Goal: Transaction & Acquisition: Purchase product/service

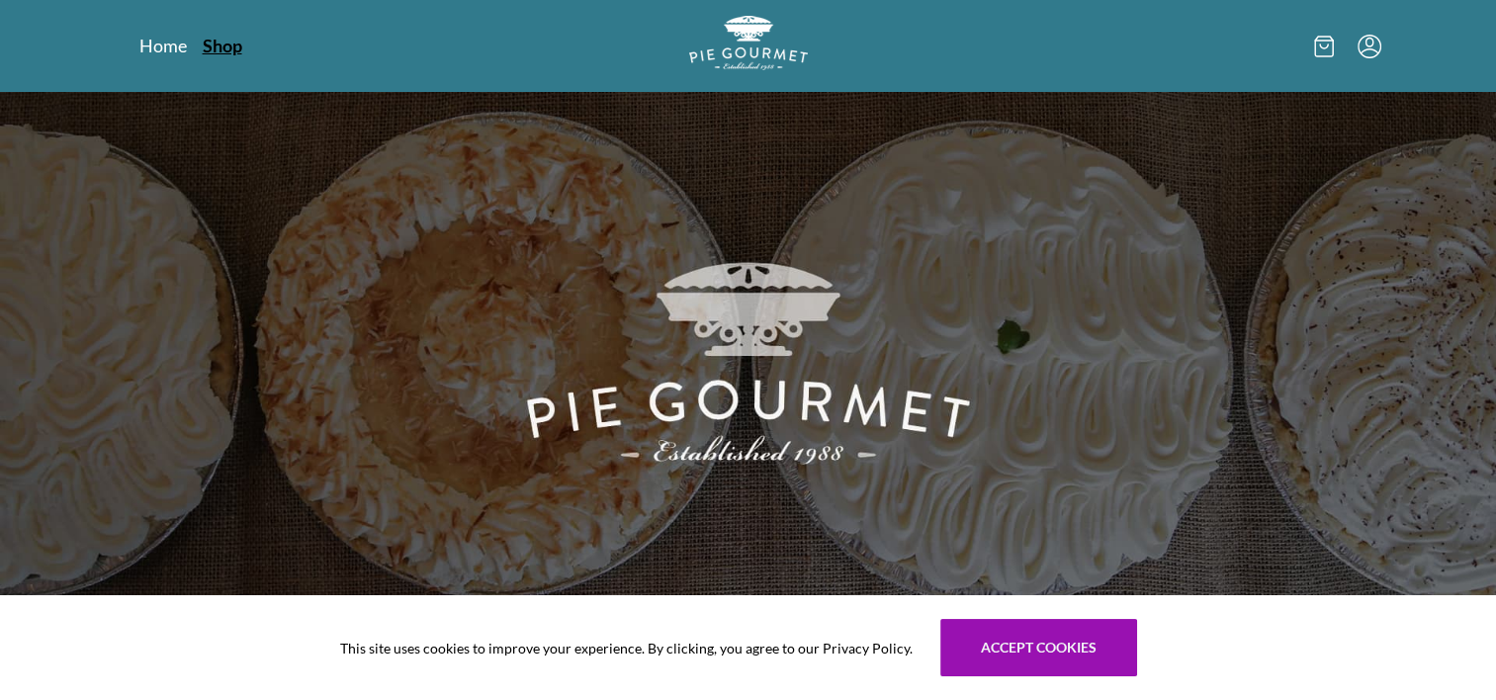
click at [225, 47] on link "Shop" at bounding box center [223, 46] width 40 height 24
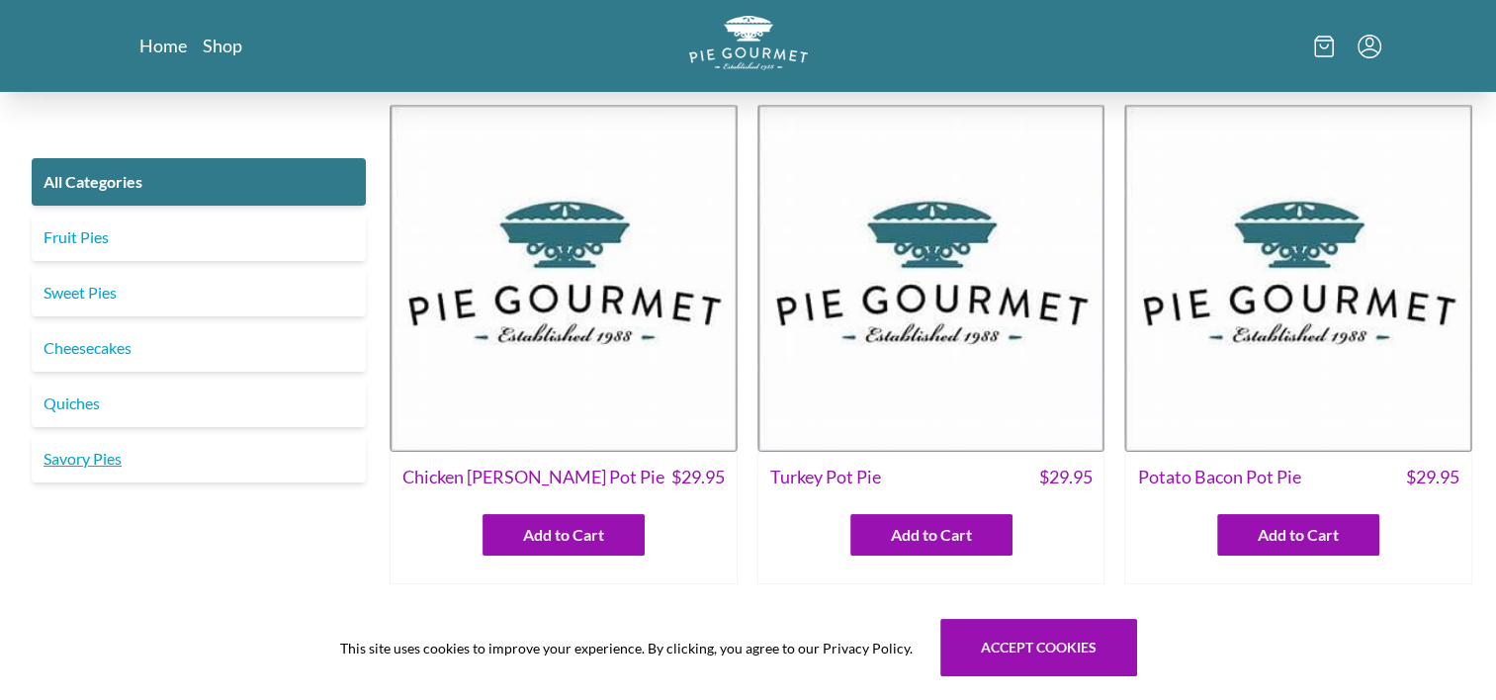
click at [75, 443] on link "Savory Pies" at bounding box center [199, 458] width 334 height 47
click at [75, 446] on link "Savory Pies" at bounding box center [199, 458] width 334 height 47
click at [79, 459] on link "Savory Pies" at bounding box center [199, 458] width 334 height 47
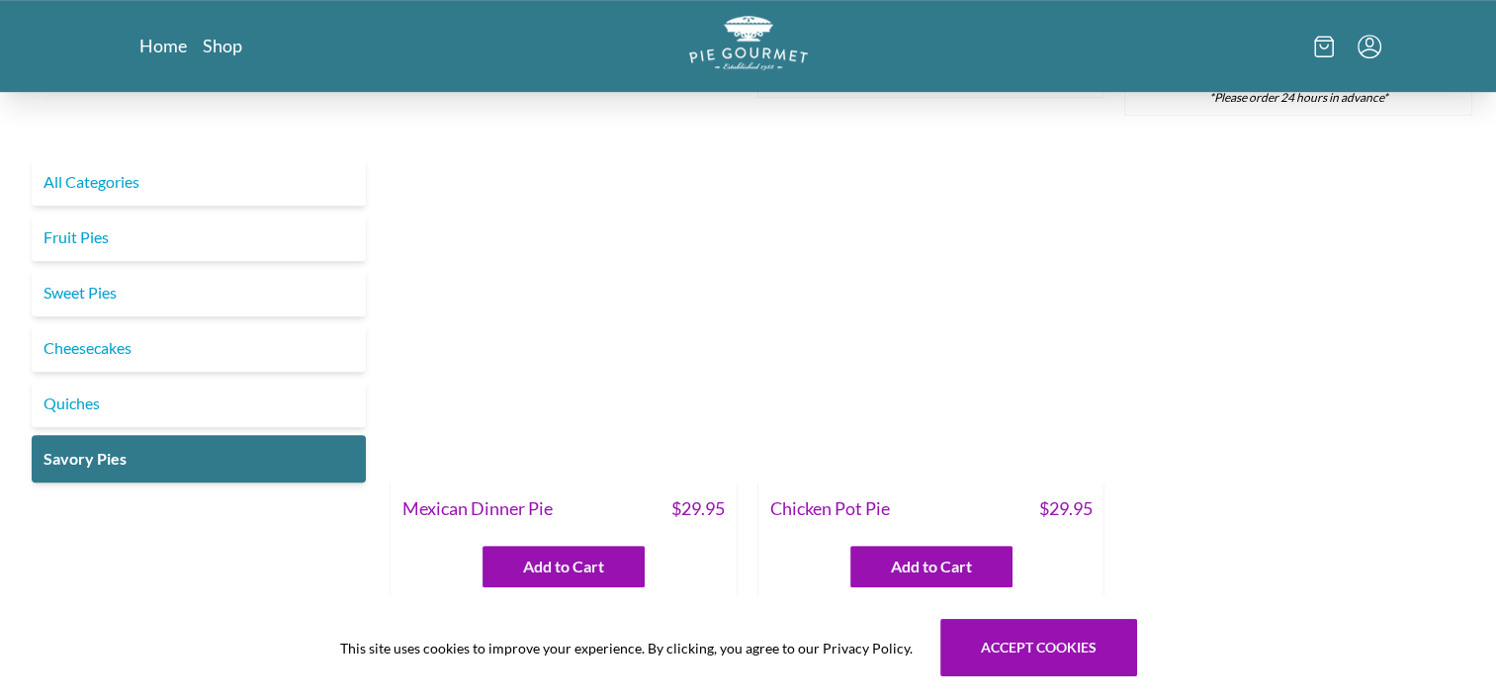
scroll to position [1080, 0]
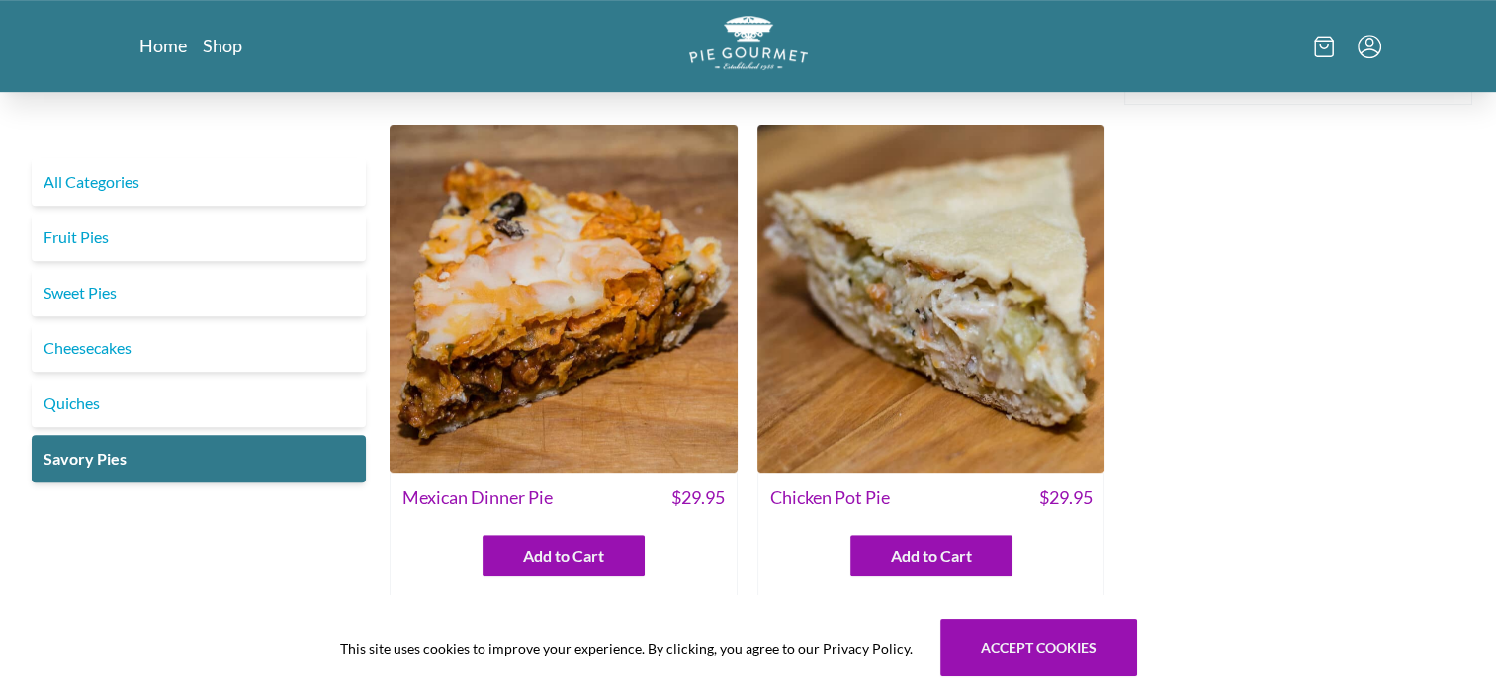
click at [1032, 401] on img at bounding box center [931, 299] width 348 height 348
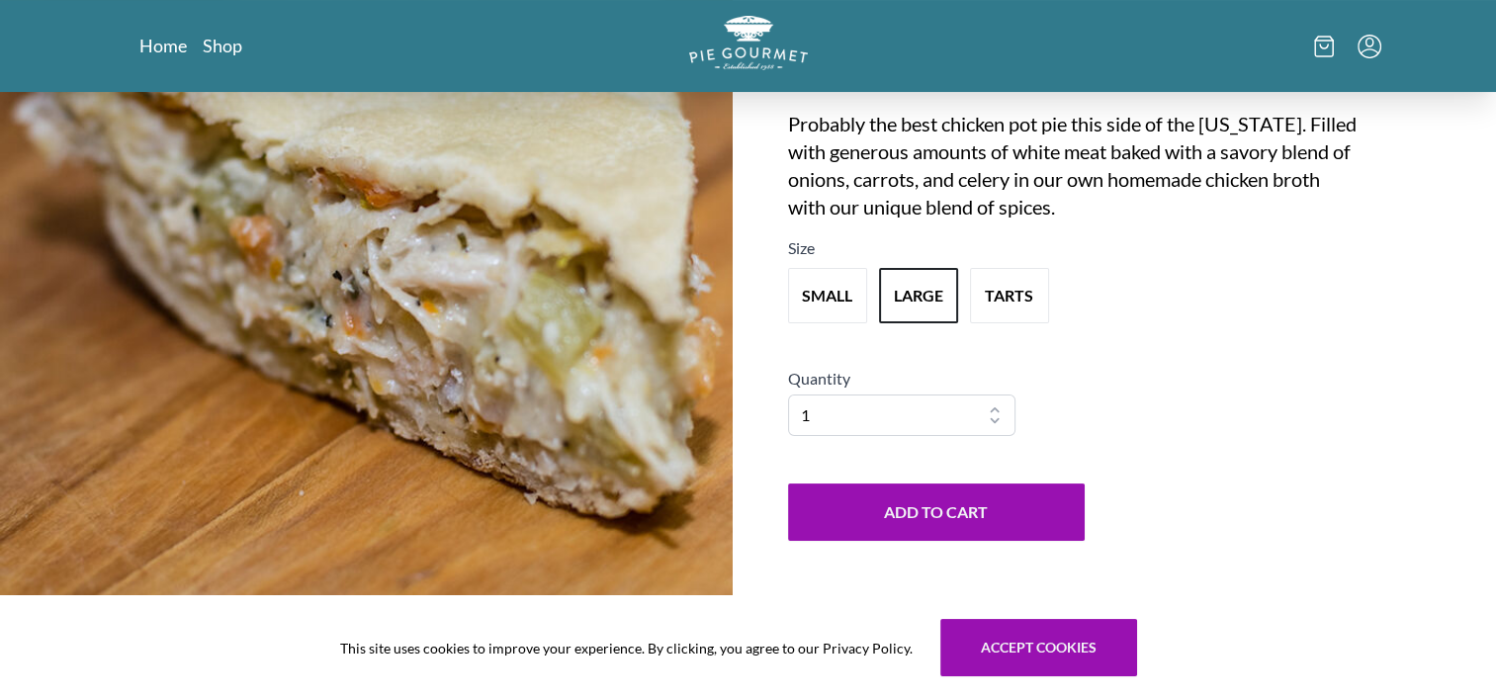
scroll to position [155, 0]
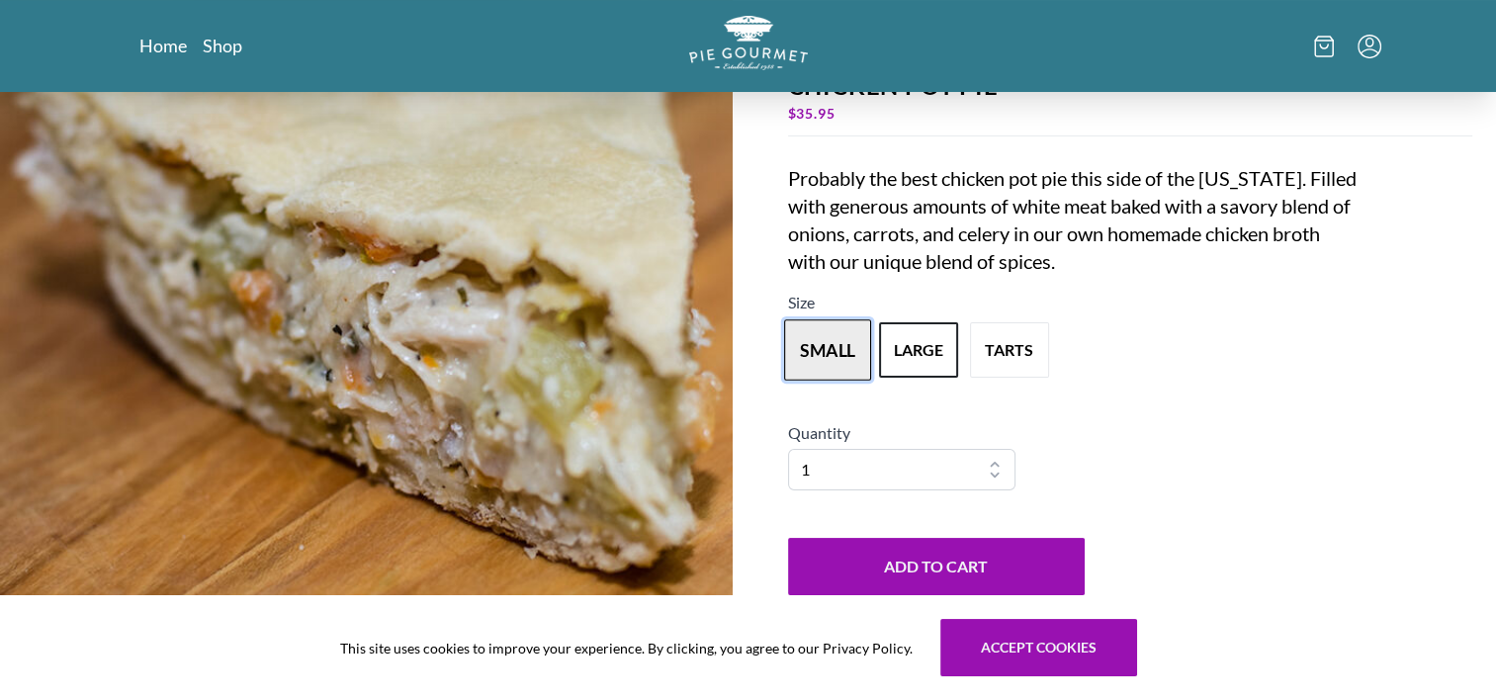
click at [827, 343] on button "small" at bounding box center [827, 349] width 87 height 61
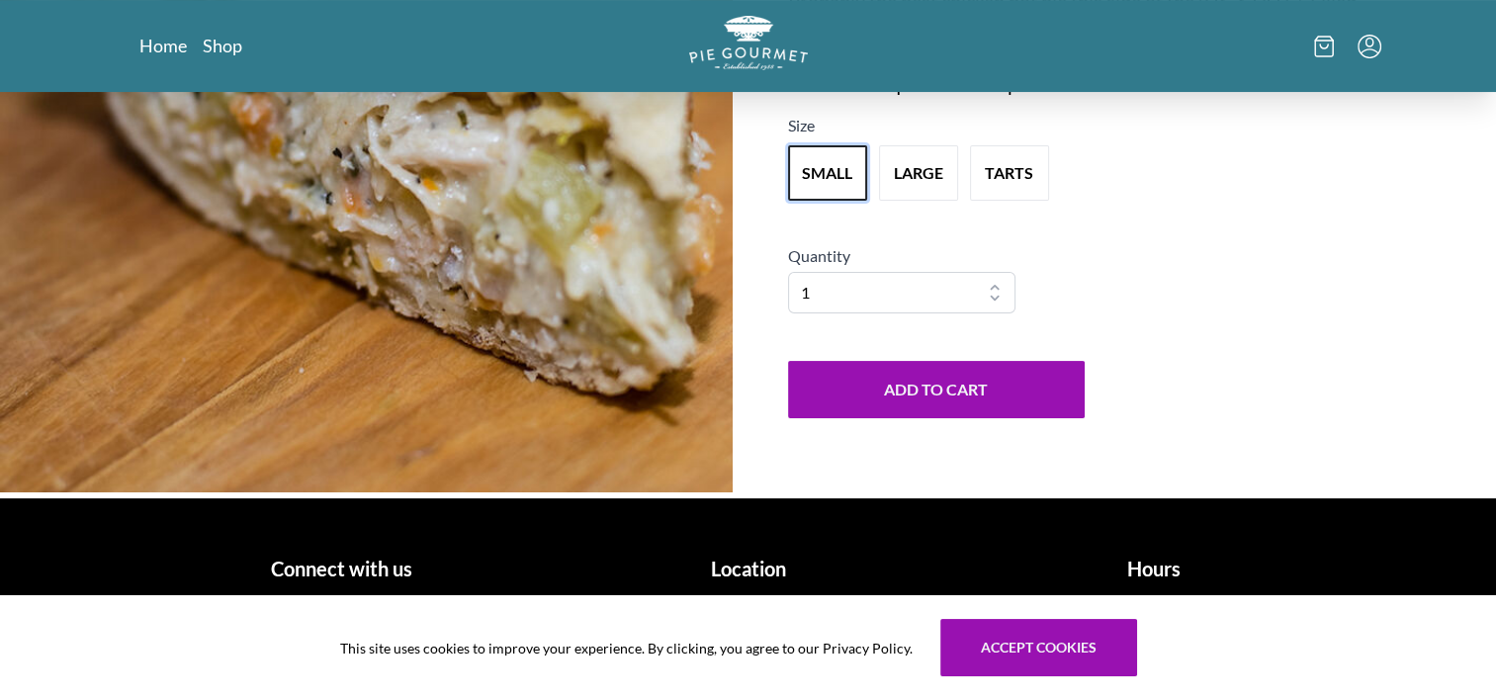
scroll to position [53, 0]
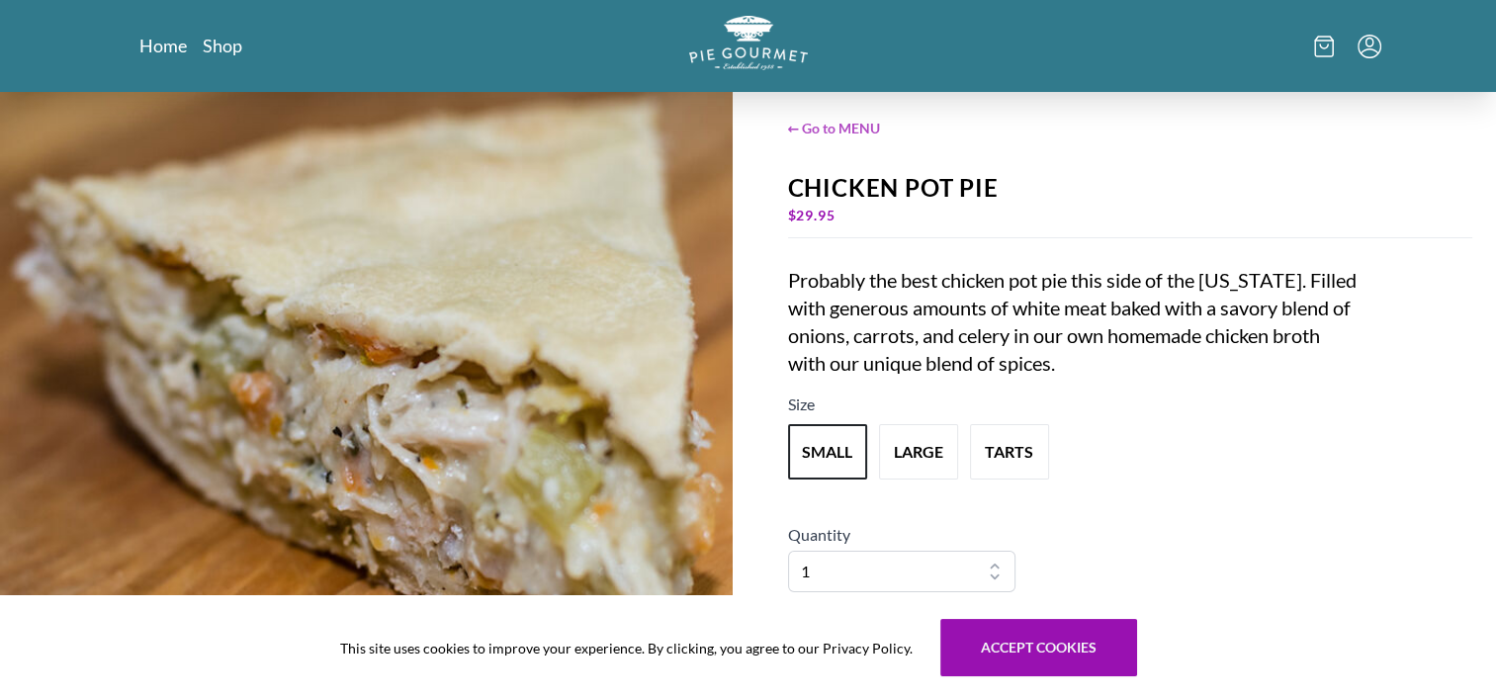
click at [875, 120] on span "← Go to MENU" at bounding box center [1130, 128] width 685 height 21
click at [864, 120] on span "← Go to MENU" at bounding box center [1130, 128] width 685 height 21
click at [165, 40] on link "Home" at bounding box center [163, 46] width 48 height 24
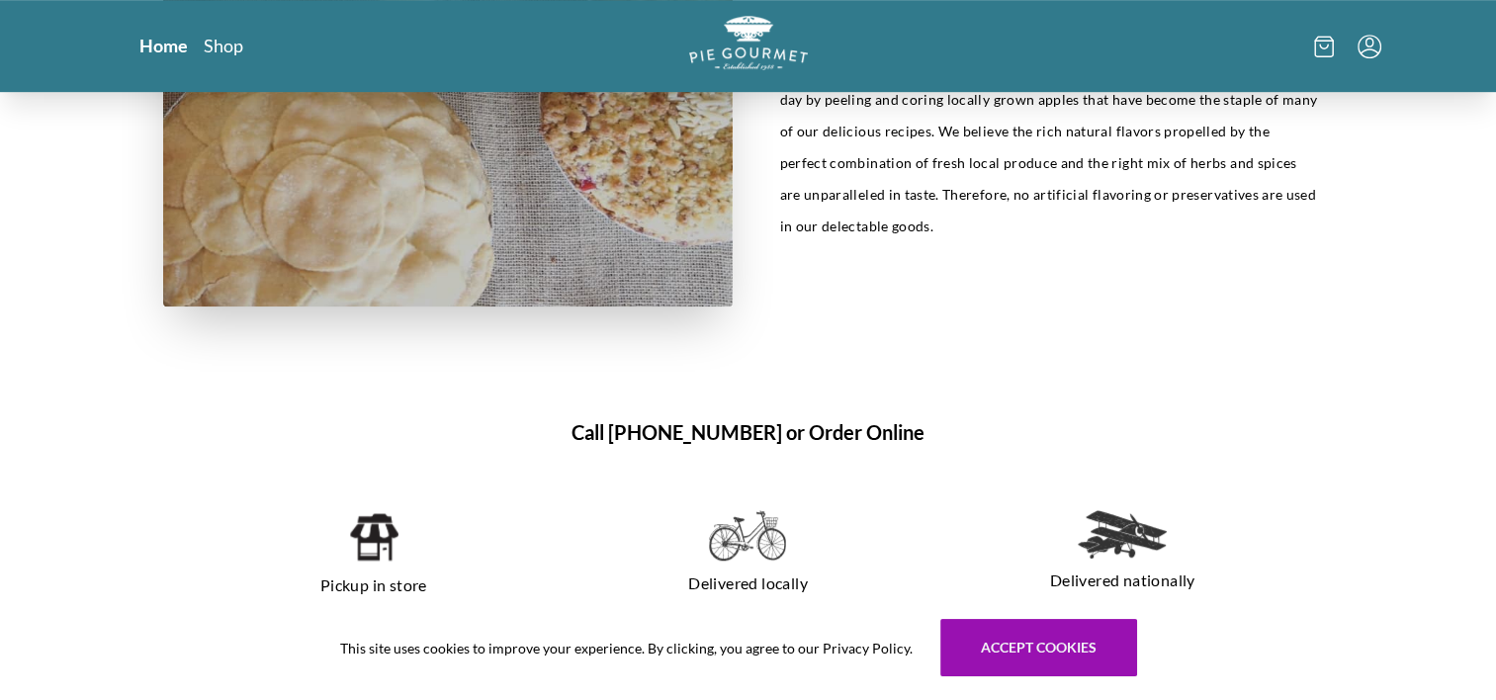
scroll to position [1149, 0]
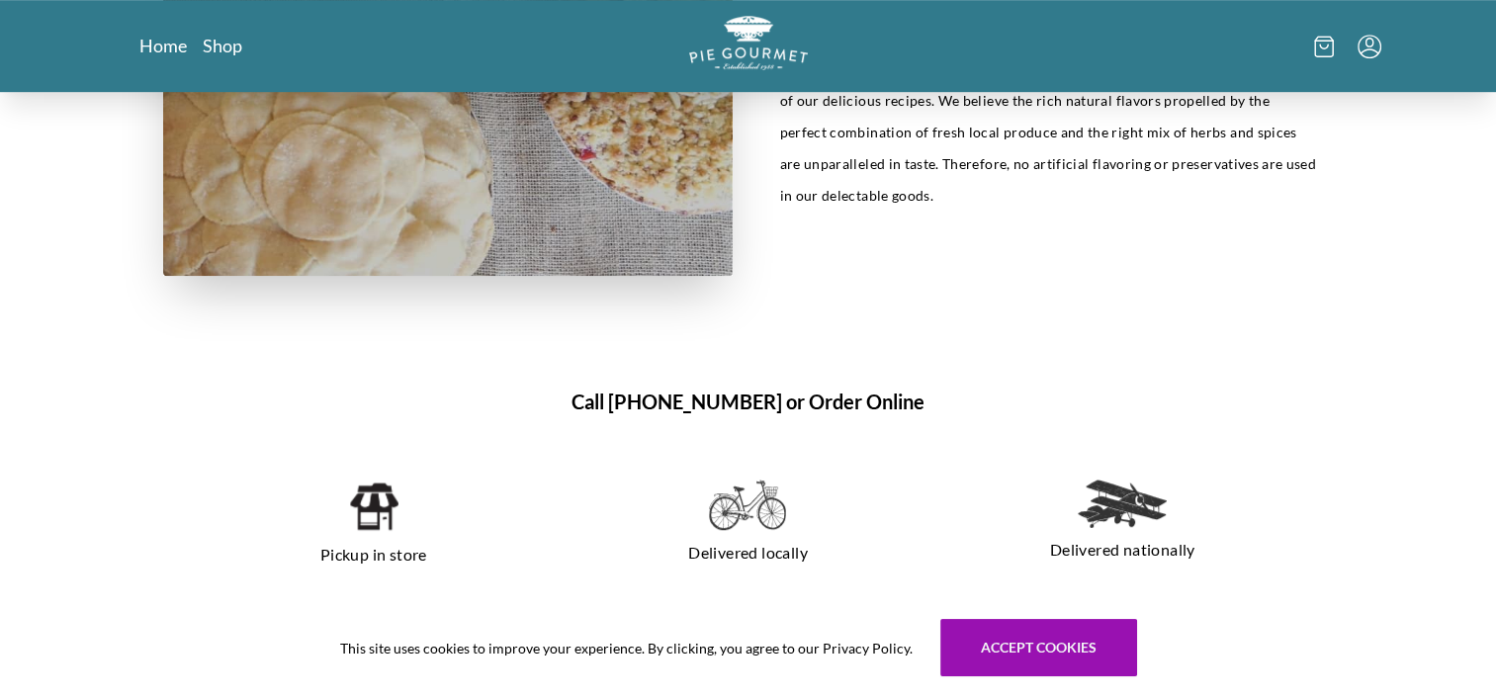
click at [380, 510] on img at bounding box center [373, 506] width 50 height 53
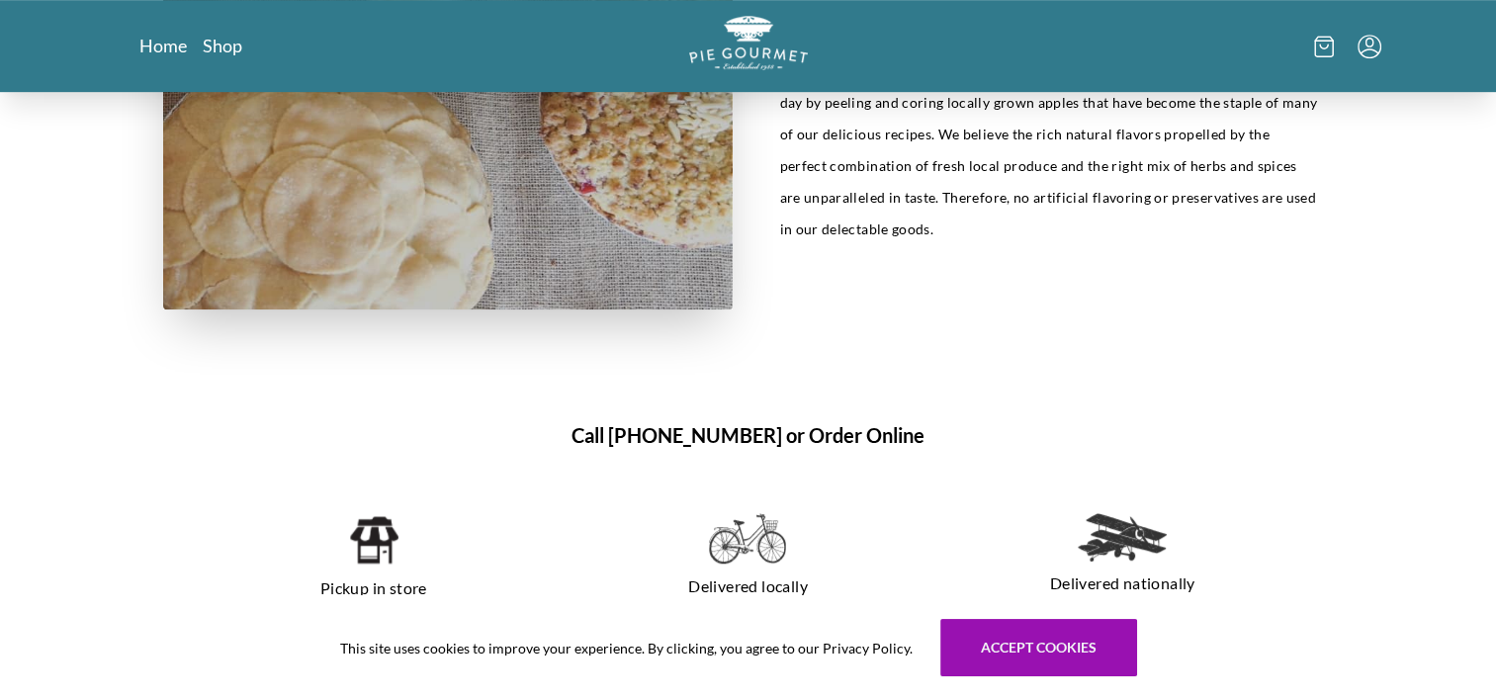
scroll to position [0, 0]
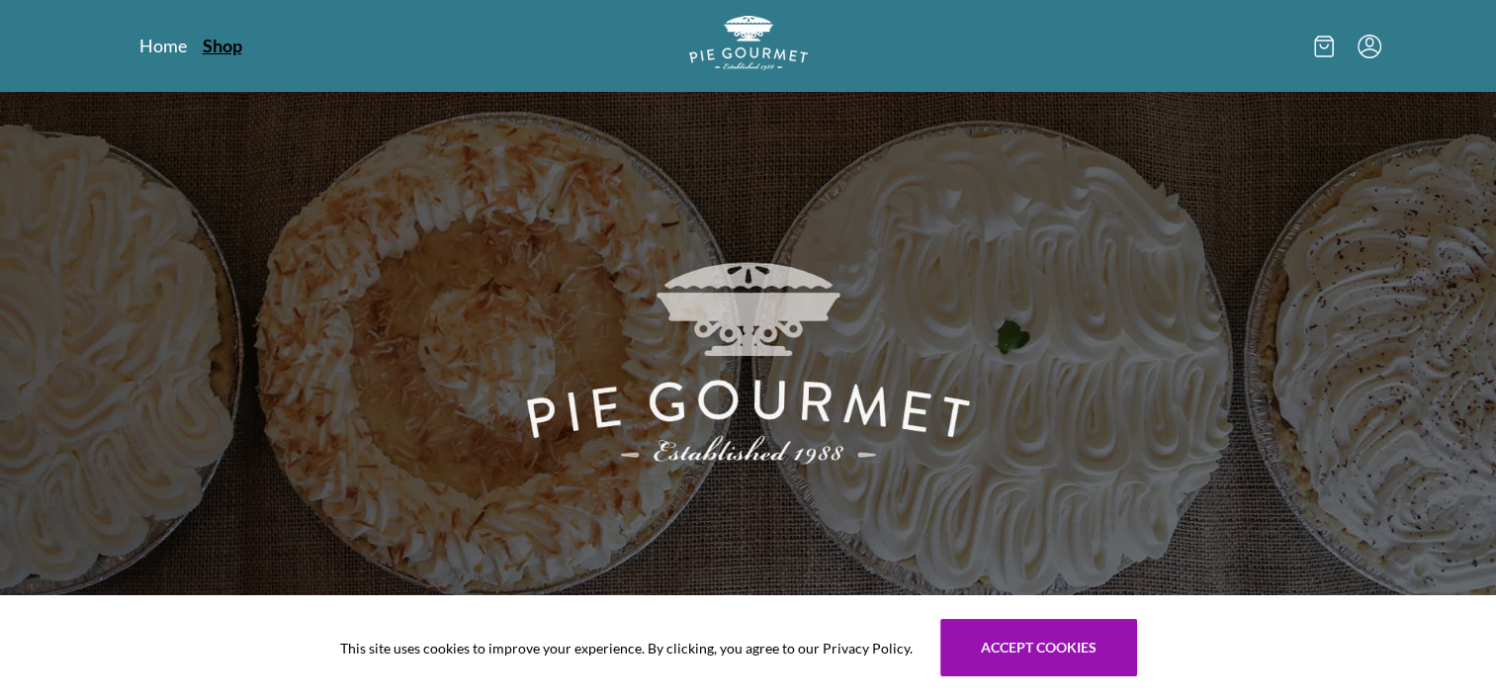
click at [223, 49] on link "Shop" at bounding box center [223, 46] width 40 height 24
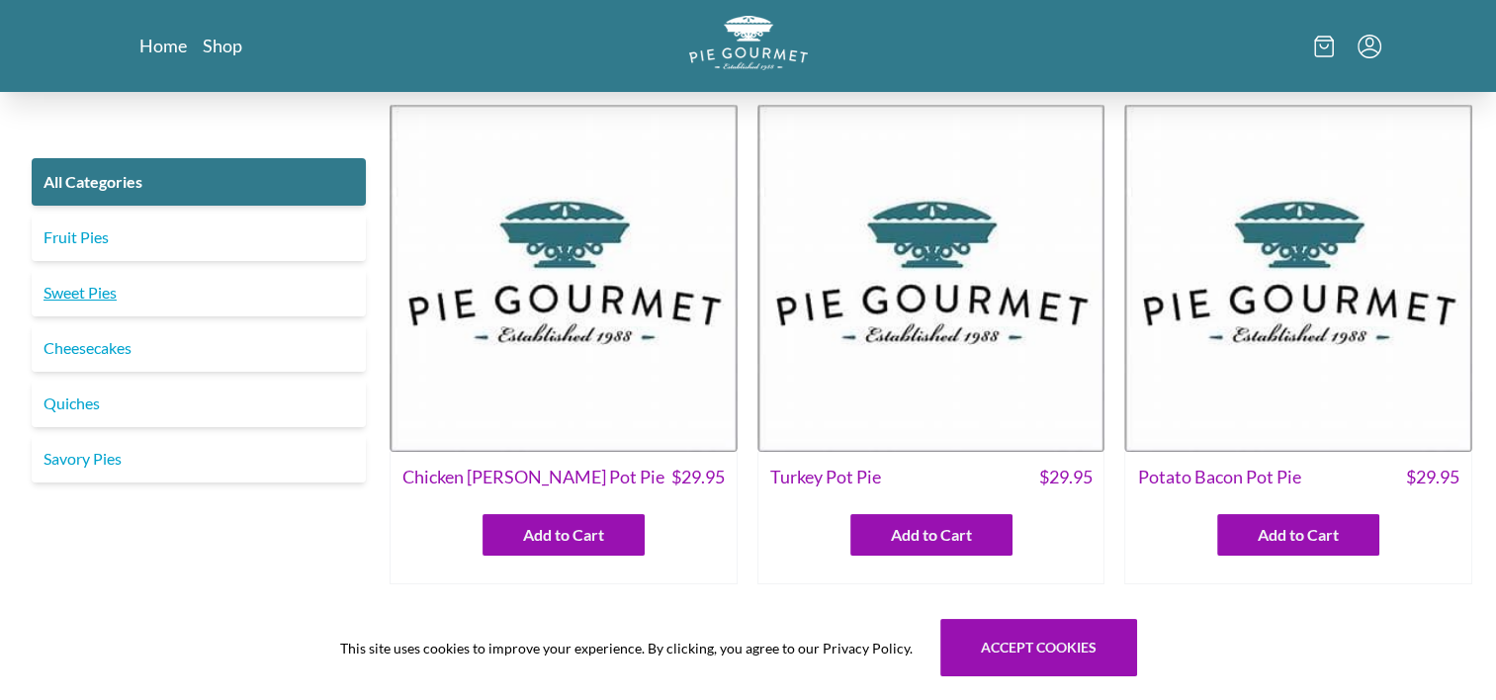
click at [75, 293] on link "Sweet Pies" at bounding box center [199, 292] width 334 height 47
click at [75, 290] on link "Sweet Pies" at bounding box center [199, 292] width 334 height 47
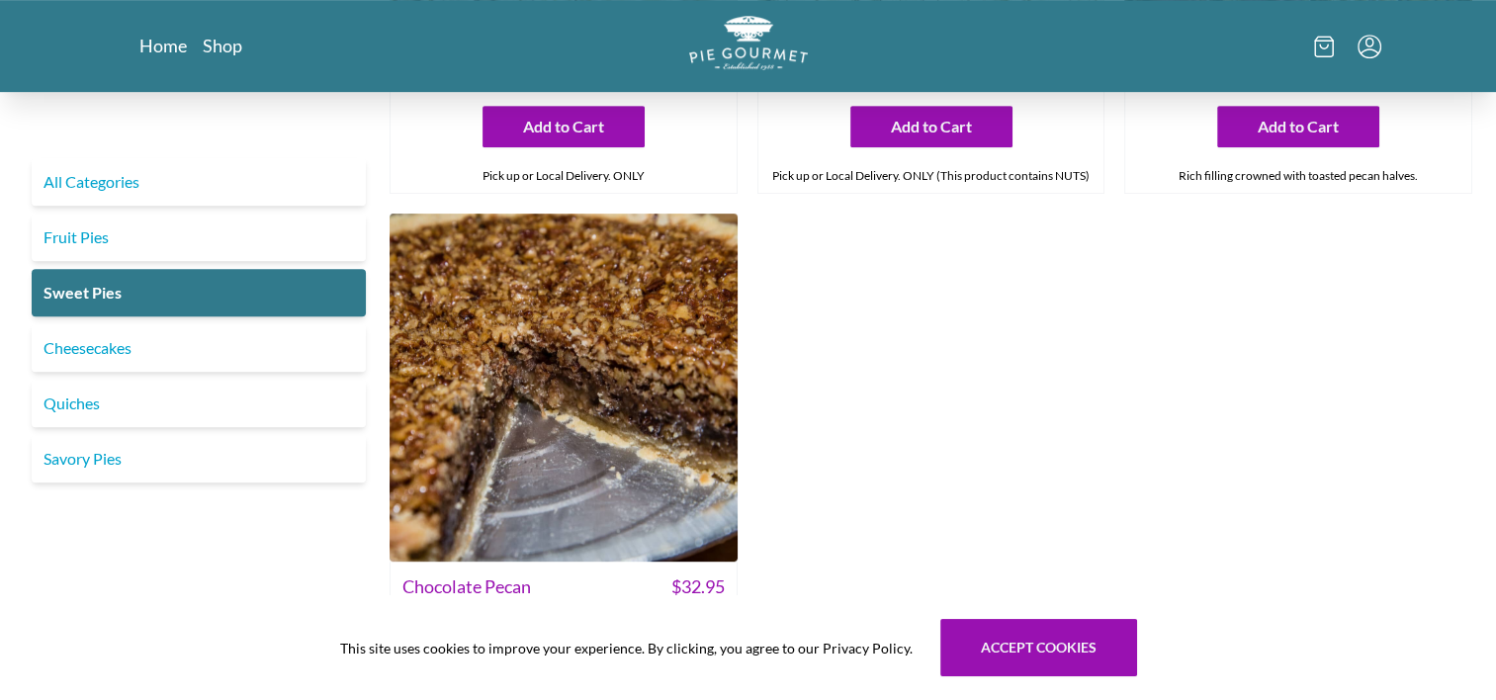
scroll to position [610, 0]
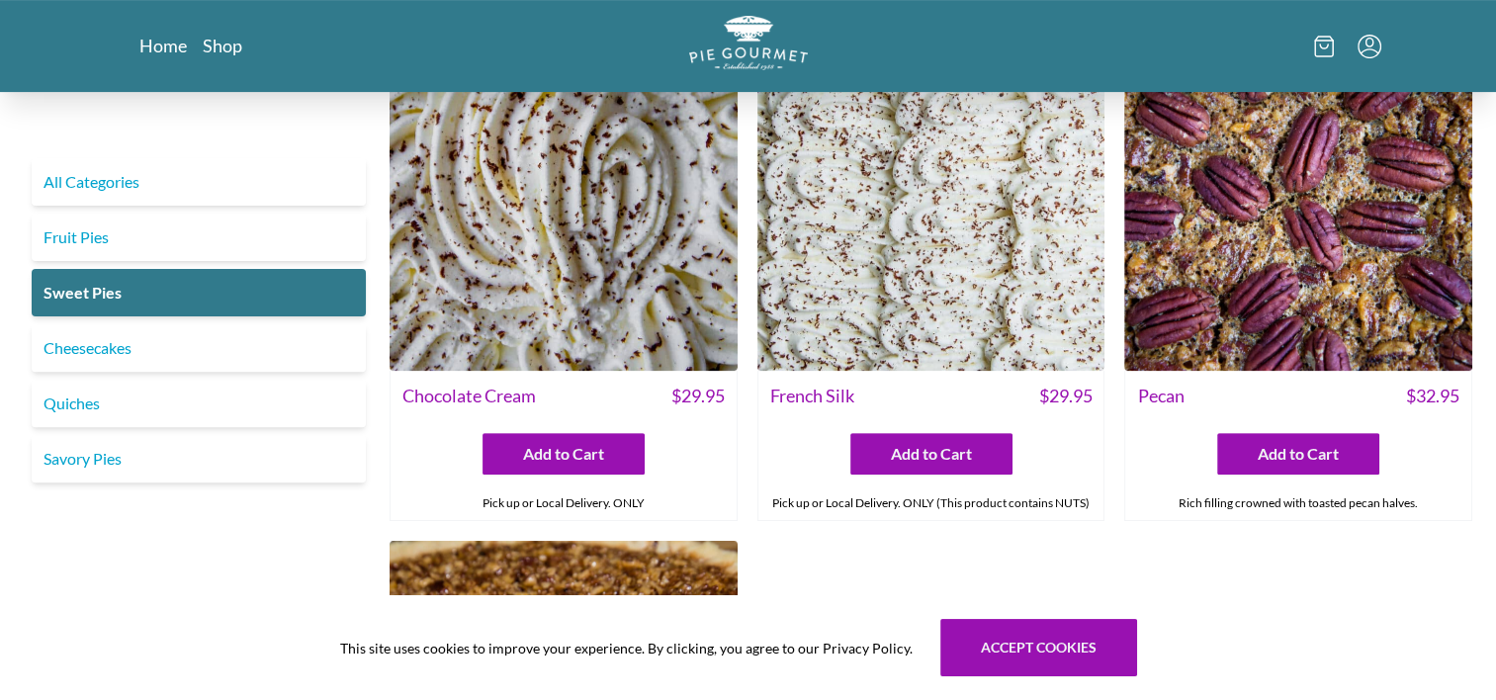
click at [694, 212] on img at bounding box center [564, 198] width 348 height 348
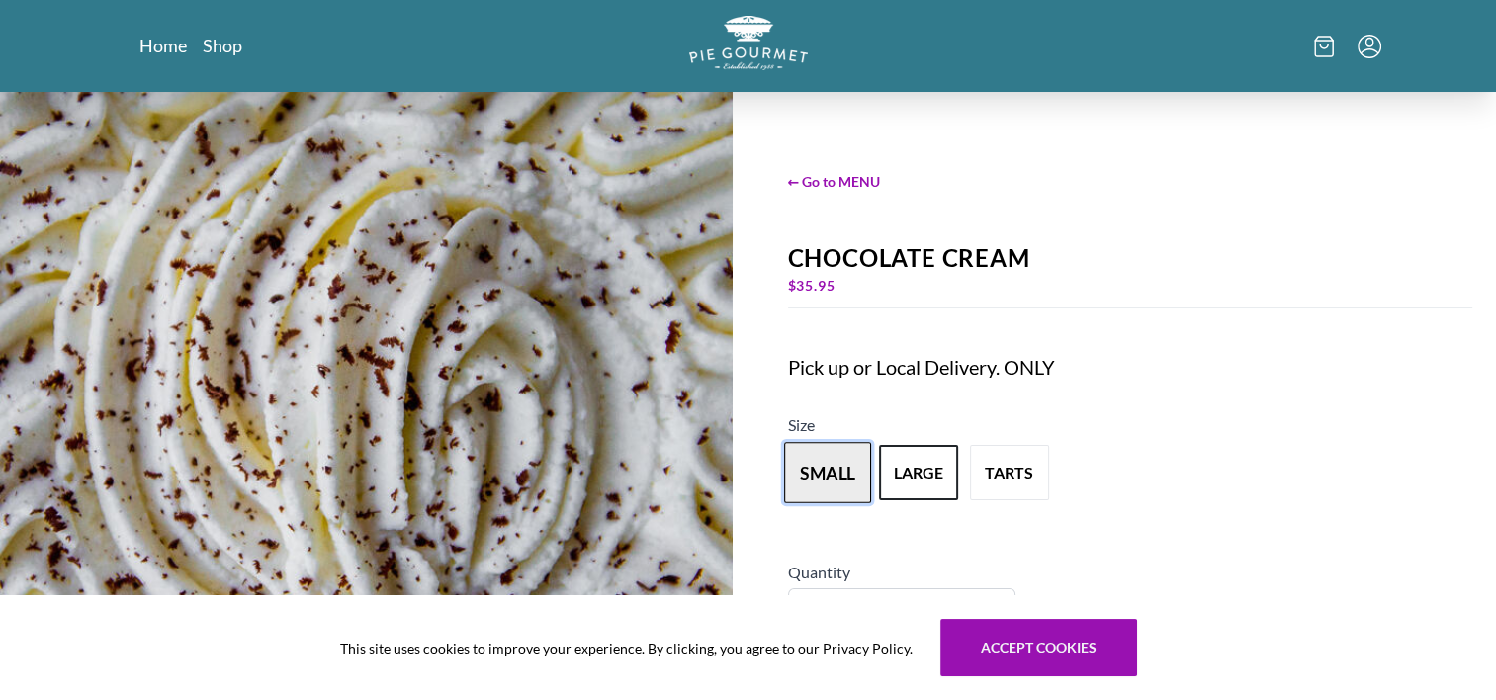
click at [823, 470] on button "small" at bounding box center [827, 472] width 87 height 61
